Goal: Task Accomplishment & Management: Use online tool/utility

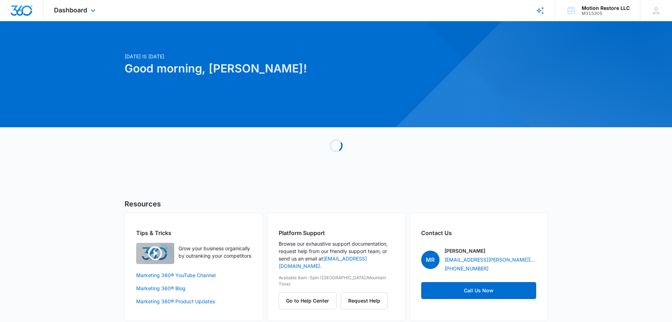
click at [88, 9] on div "Dashboard Apps Reputation Forms CRM Email Social Payments POS Content Ads Intel…" at bounding box center [75, 10] width 65 height 21
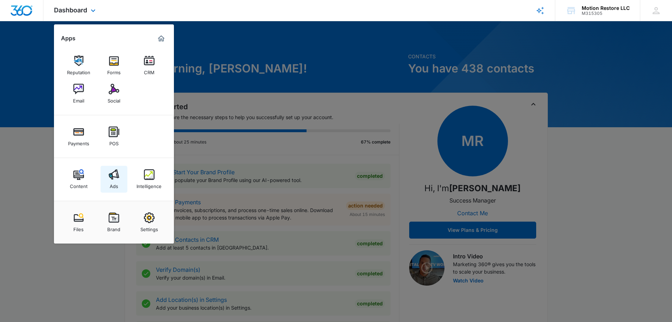
click at [110, 181] on div "Ads" at bounding box center [114, 184] width 8 height 9
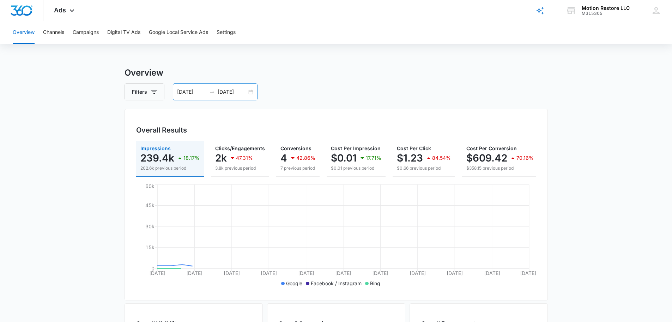
click at [250, 95] on div "09/13/2025 10/13/2025" at bounding box center [215, 91] width 85 height 17
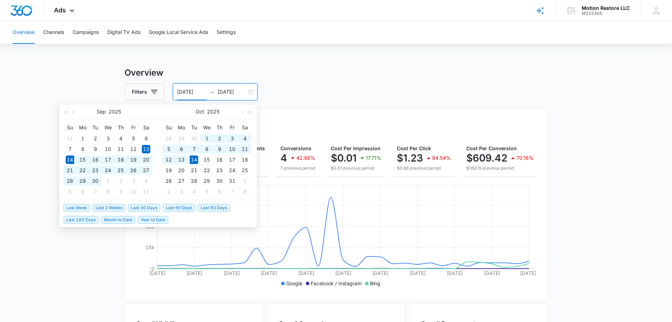
click at [146, 209] on span "Last 30 Days" at bounding box center [144, 208] width 32 height 8
type input "09/14/2025"
type input "10/14/2025"
